Goal: Check status: Check status

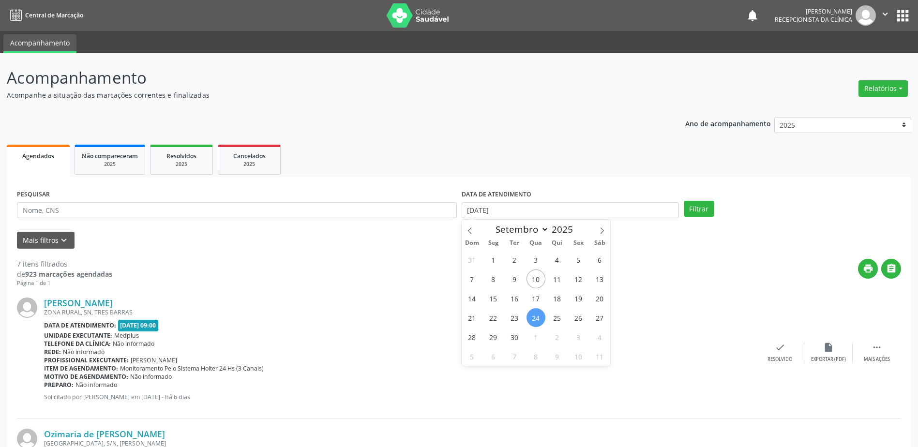
select select "8"
click at [558, 318] on span "25" at bounding box center [557, 317] width 19 height 19
type input "[DATE]"
click at [557, 318] on span "25" at bounding box center [557, 317] width 19 height 19
click at [688, 211] on button "Filtrar" at bounding box center [698, 209] width 30 height 16
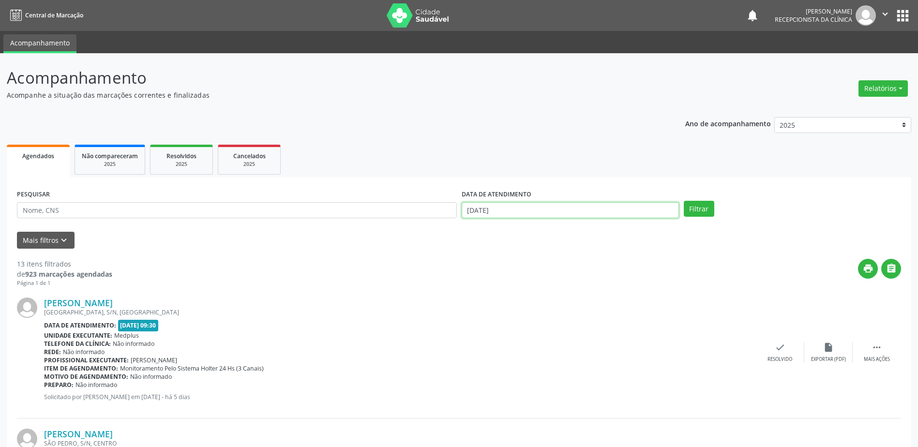
click at [499, 208] on input "[DATE]" at bounding box center [569, 210] width 217 height 16
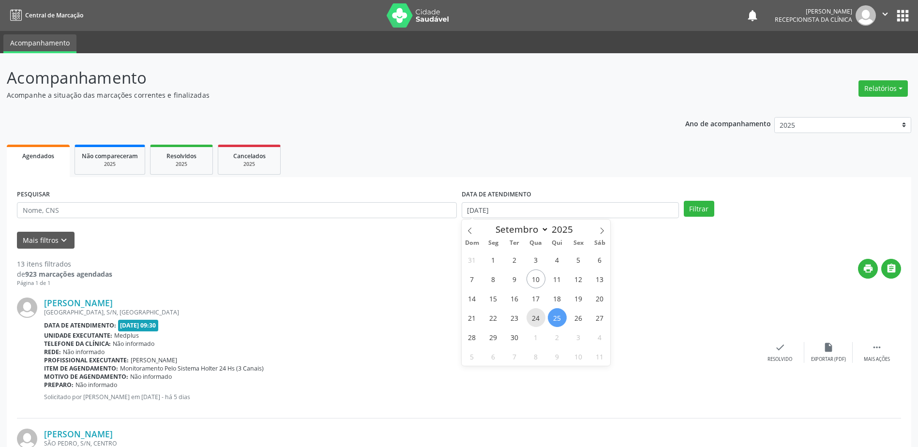
click at [535, 321] on span "24" at bounding box center [535, 317] width 19 height 19
type input "[DATE]"
click at [535, 321] on span "24" at bounding box center [535, 317] width 19 height 19
click at [702, 206] on button "Filtrar" at bounding box center [698, 209] width 30 height 16
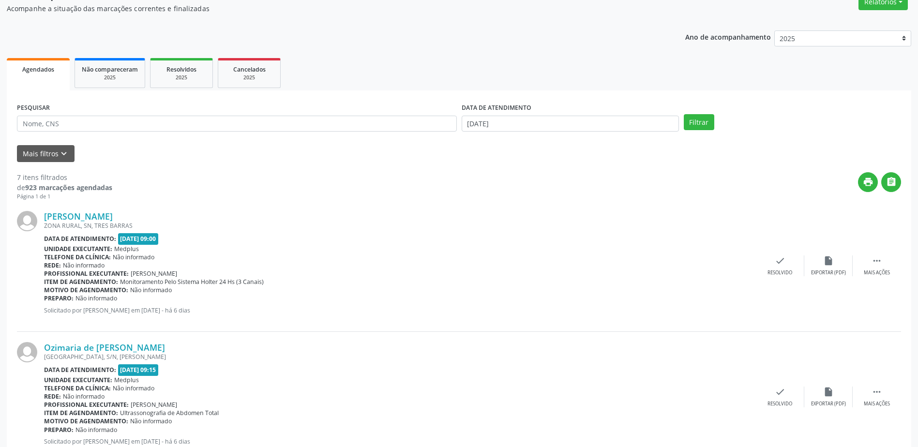
scroll to position [145, 0]
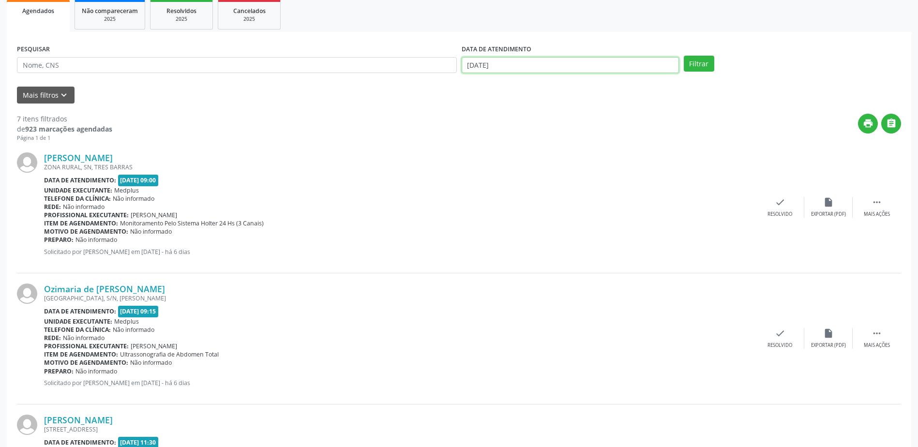
click at [574, 68] on input "[DATE]" at bounding box center [569, 65] width 217 height 16
click at [557, 178] on span "25" at bounding box center [557, 172] width 19 height 19
type input "[DATE]"
click at [557, 178] on span "25" at bounding box center [557, 172] width 19 height 19
click at [692, 63] on button "Filtrar" at bounding box center [698, 64] width 30 height 16
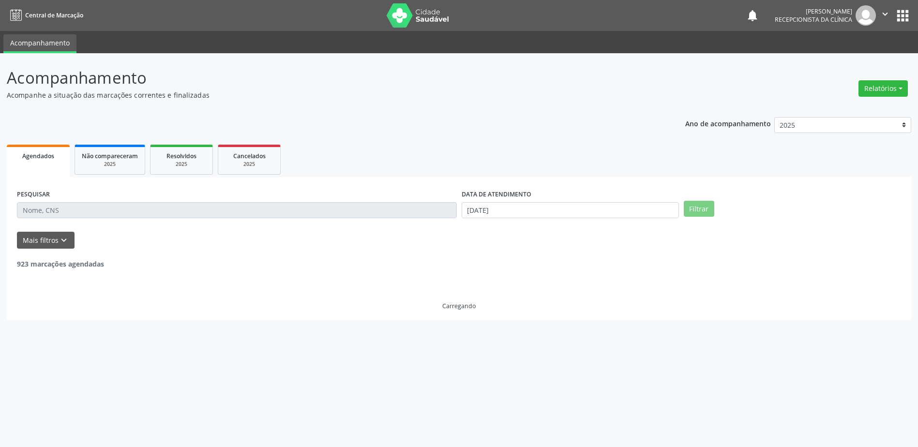
scroll to position [0, 0]
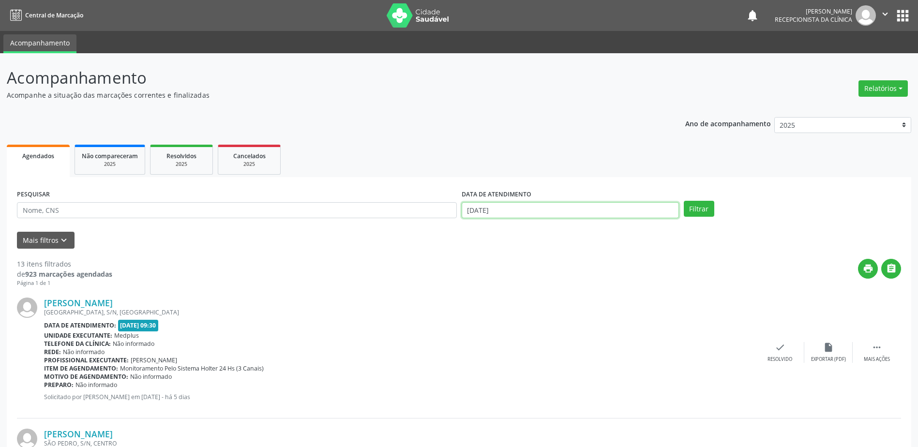
click at [512, 205] on input "[DATE]" at bounding box center [569, 210] width 217 height 16
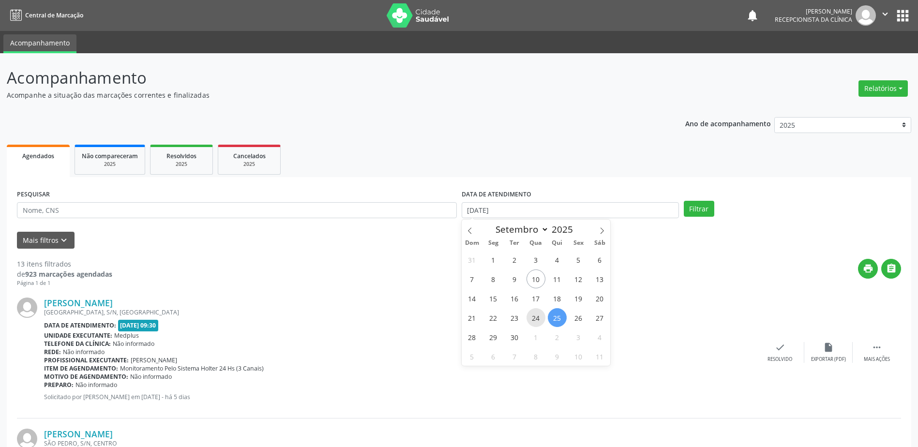
click at [532, 317] on span "24" at bounding box center [535, 317] width 19 height 19
type input "[DATE]"
click at [686, 205] on button "Filtrar" at bounding box center [698, 209] width 30 height 16
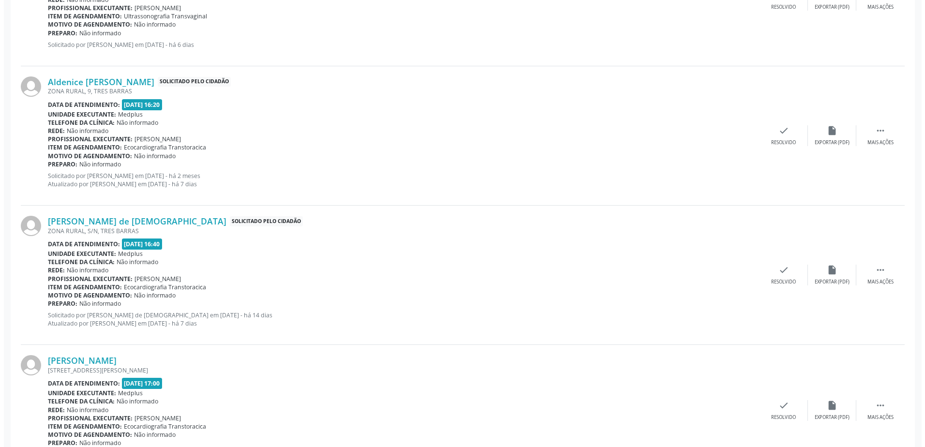
scroll to position [629, 0]
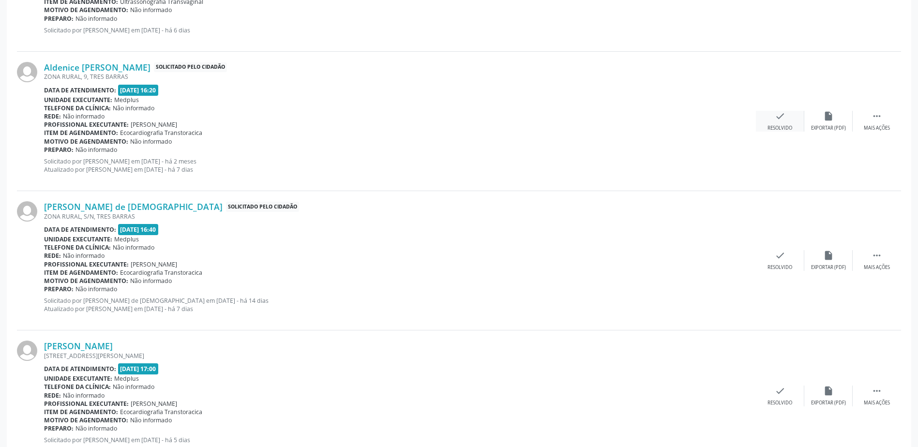
click at [770, 120] on div "check Resolvido" at bounding box center [780, 121] width 48 height 21
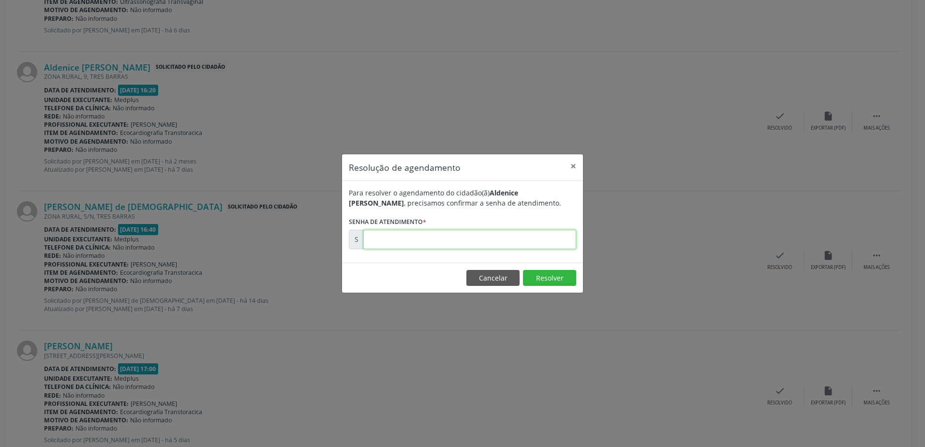
click at [432, 237] on input "text" at bounding box center [469, 239] width 213 height 19
type input "00168207"
click at [548, 282] on button "Resolver" at bounding box center [549, 278] width 53 height 16
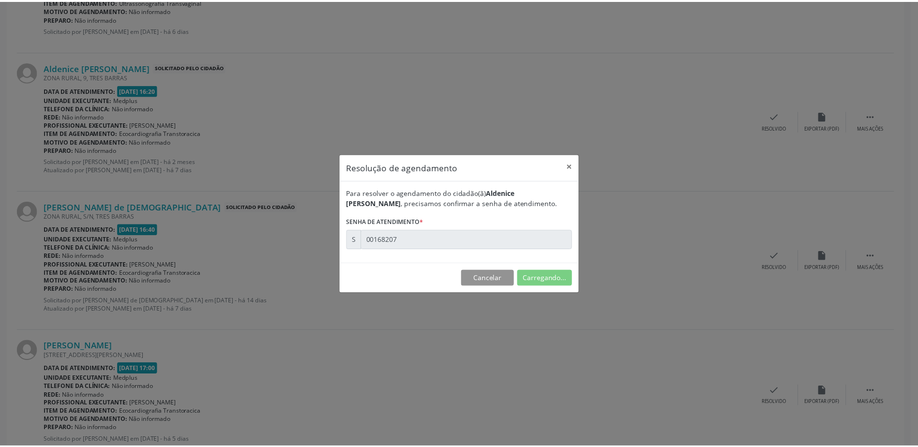
scroll to position [0, 0]
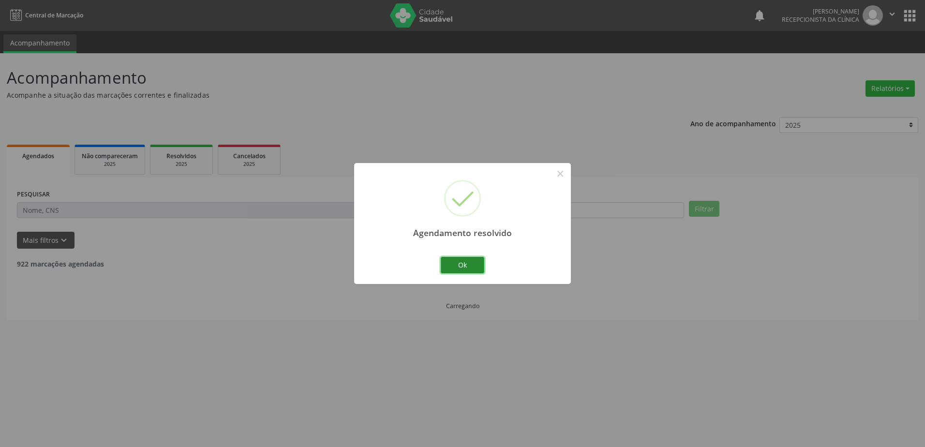
click at [479, 266] on button "Ok" at bounding box center [463, 265] width 44 height 16
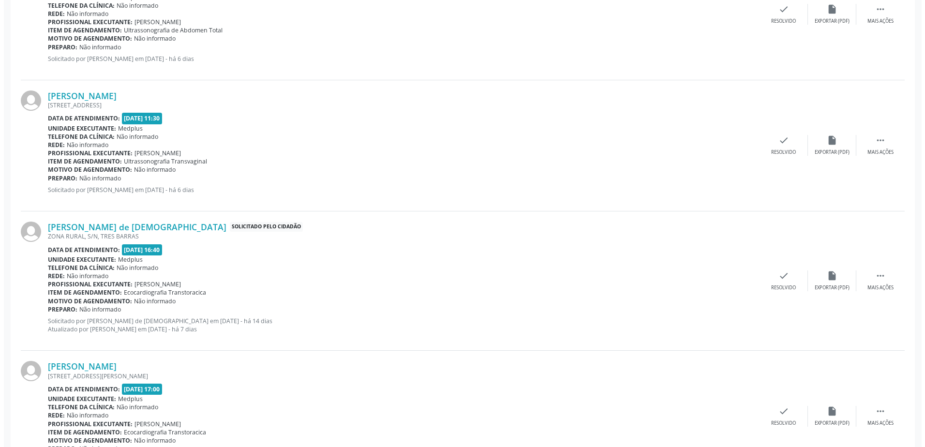
scroll to position [532, 0]
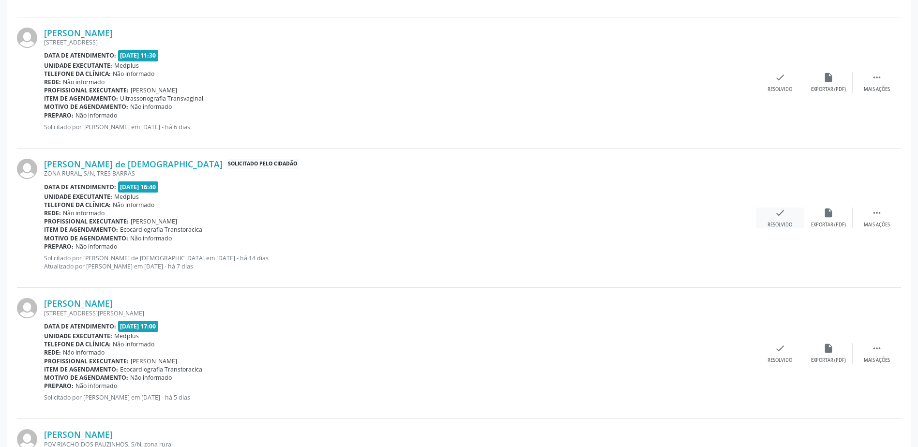
click at [792, 218] on div "check Resolvido" at bounding box center [780, 218] width 48 height 21
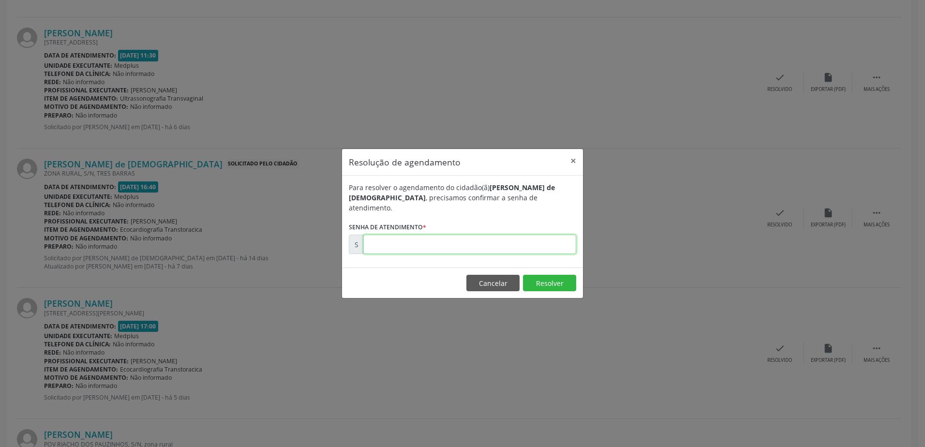
click at [454, 238] on input "text" at bounding box center [469, 244] width 213 height 19
type input "00176155"
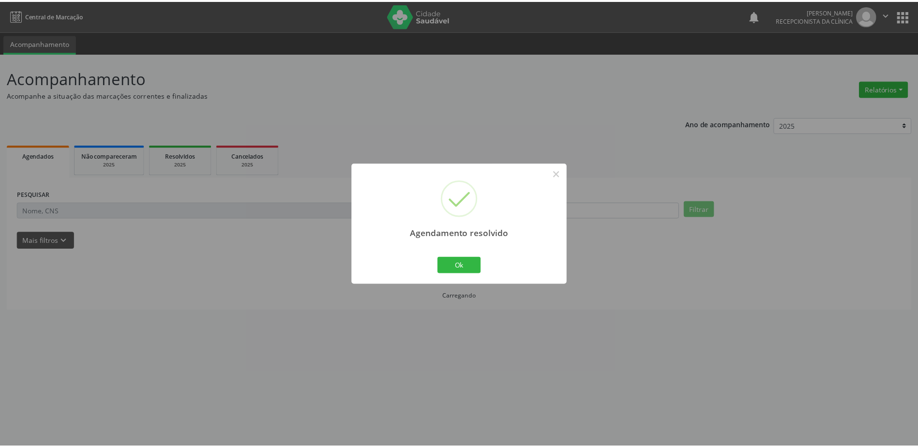
scroll to position [0, 0]
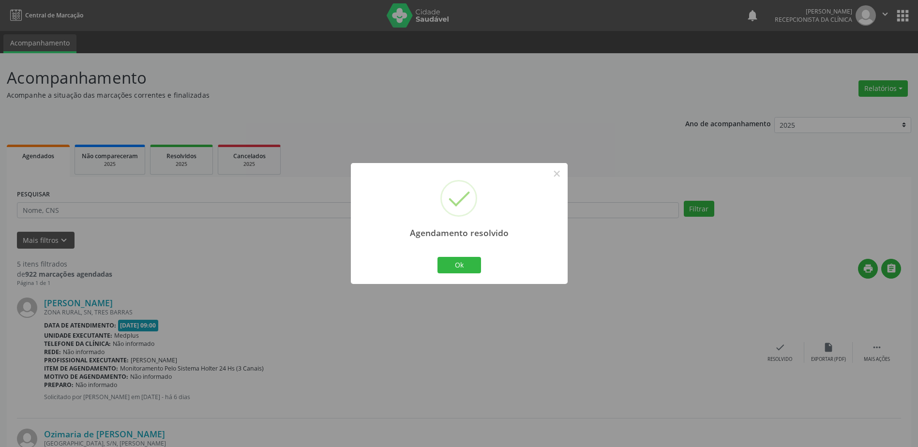
click at [463, 256] on div "Ok Cancel" at bounding box center [459, 265] width 48 height 20
